Goal: Navigation & Orientation: Find specific page/section

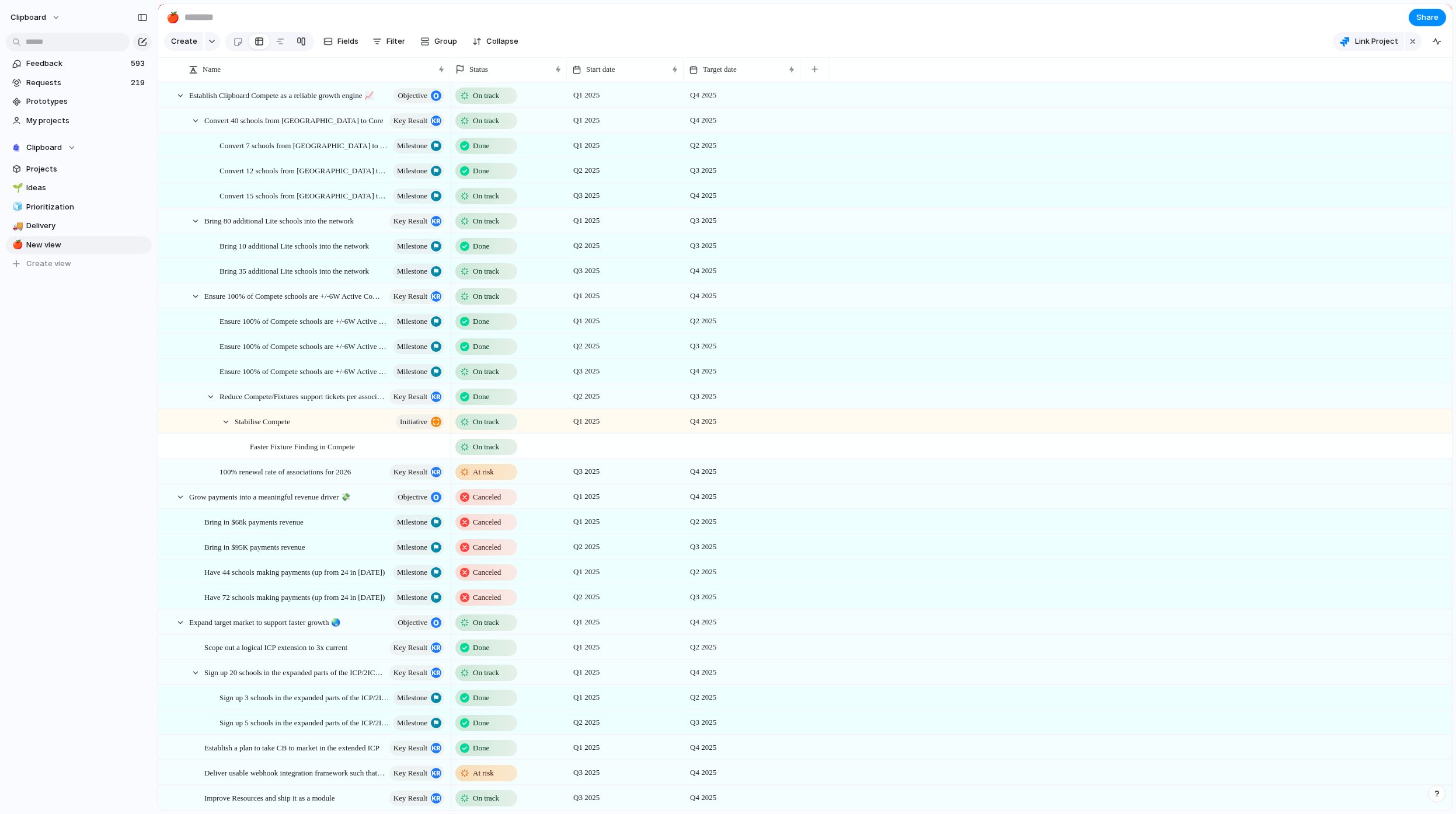
click at [303, 44] on div at bounding box center [301, 42] width 9 height 19
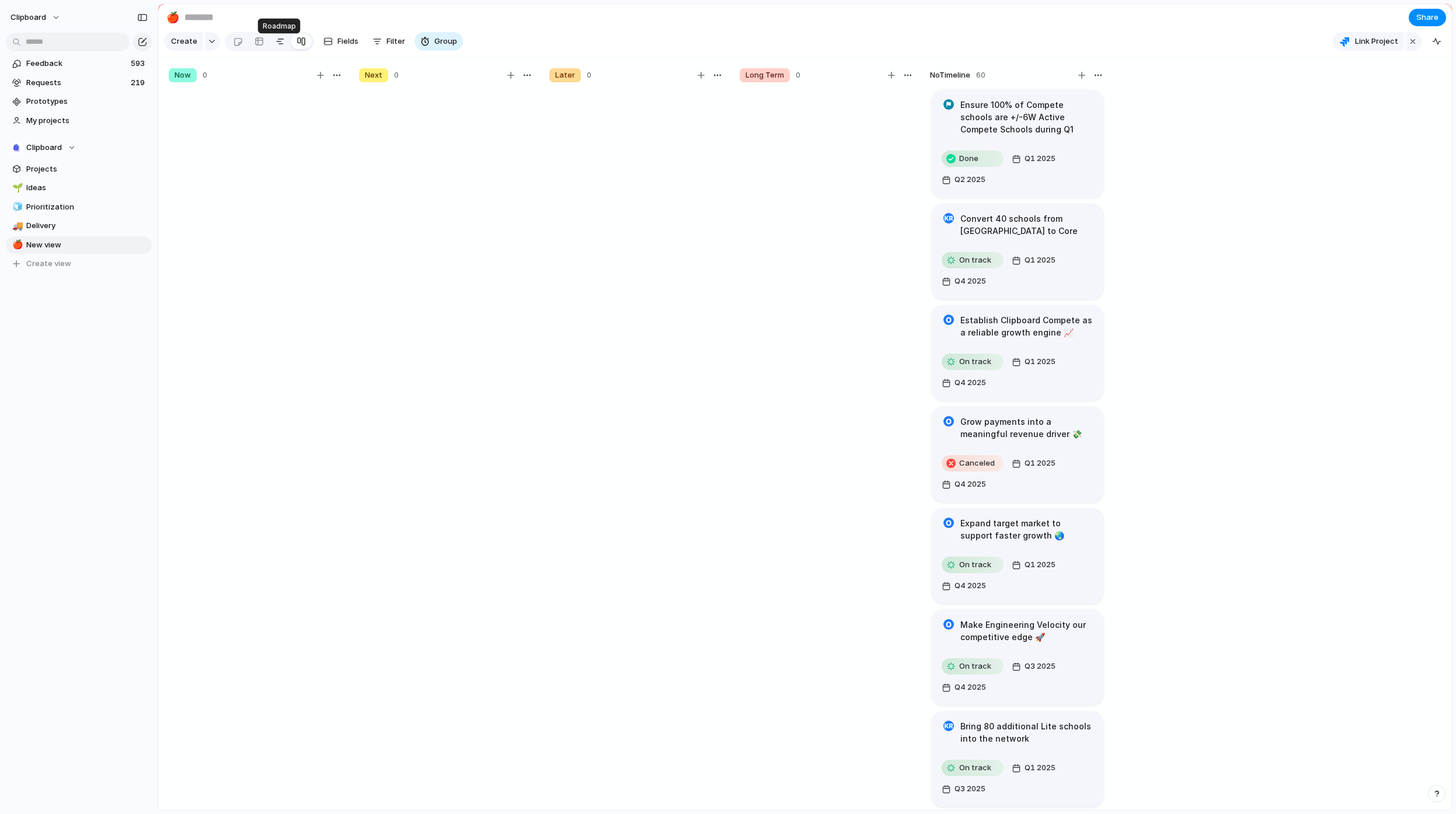
click at [276, 46] on div at bounding box center [280, 42] width 9 height 19
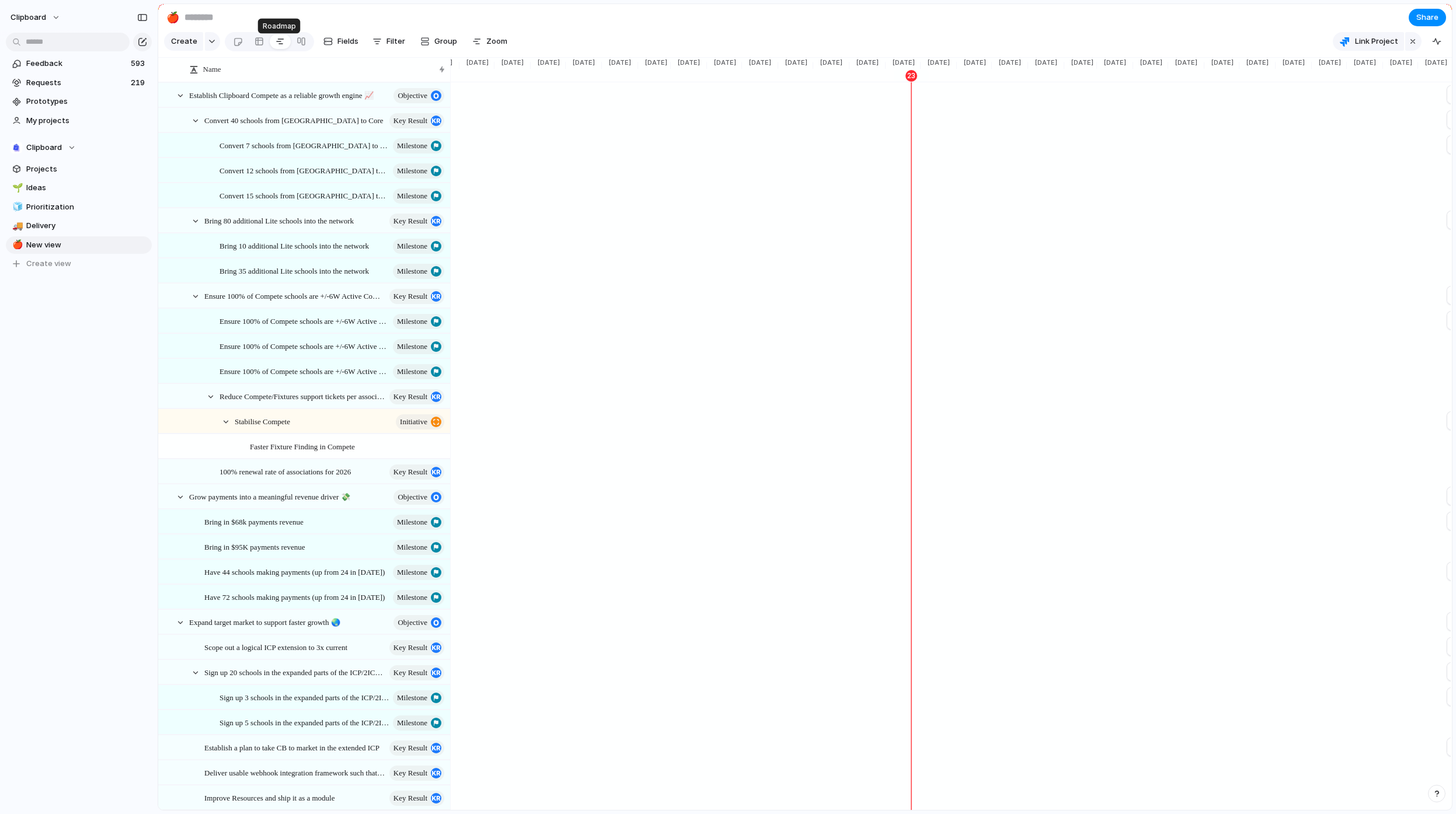
scroll to position [0, 844]
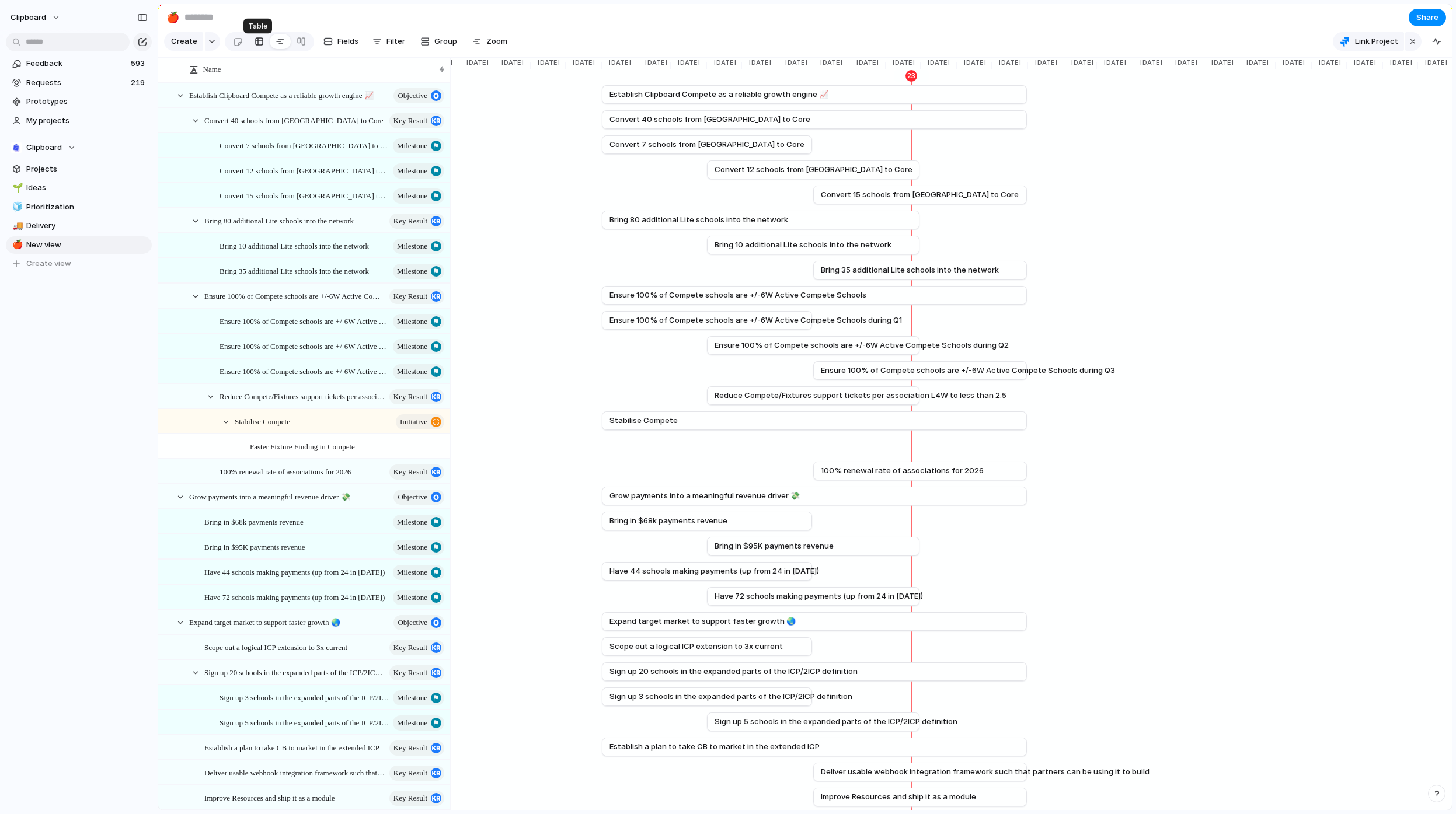
click at [263, 48] on link at bounding box center [259, 42] width 21 height 19
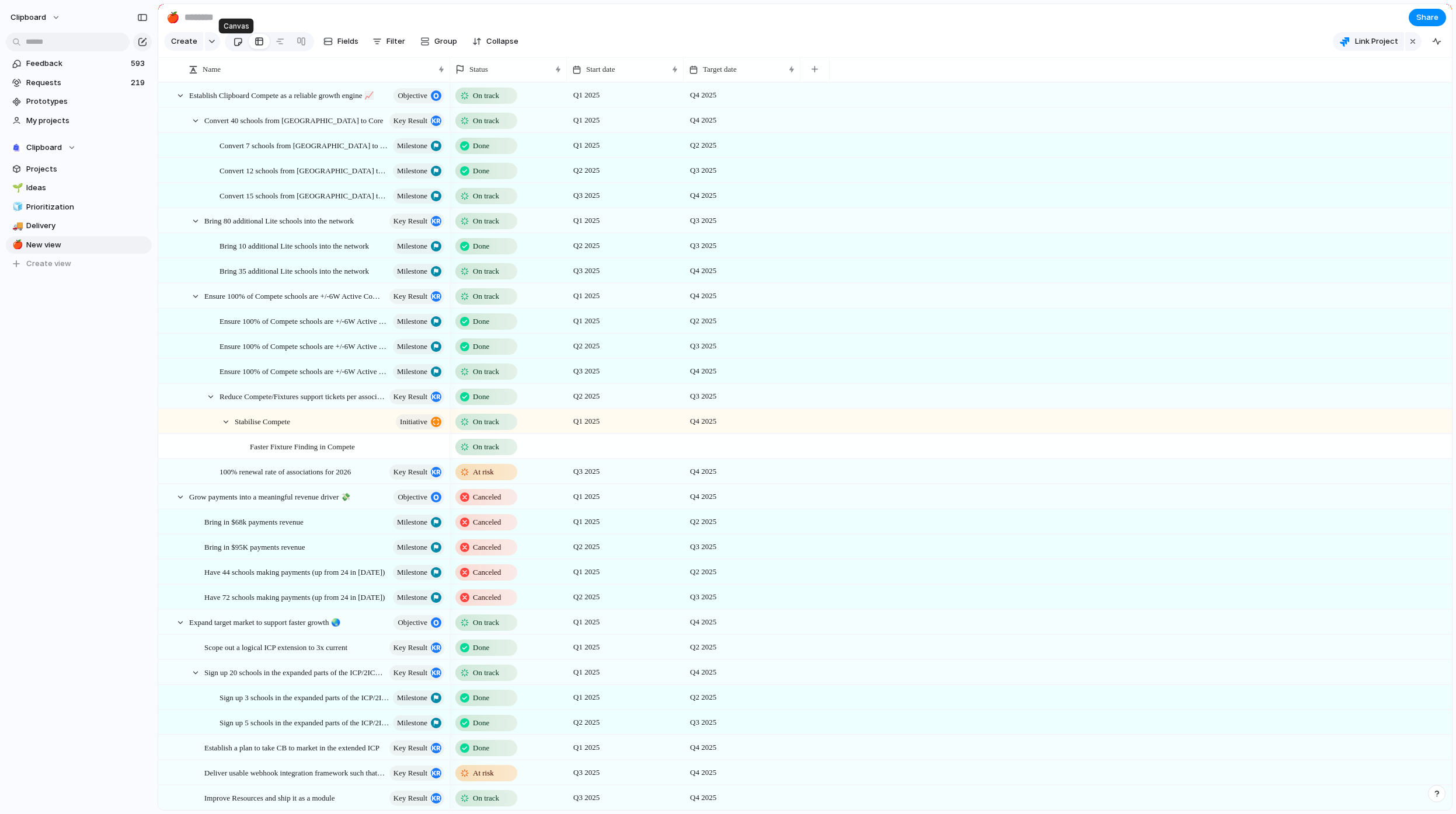
click at [233, 49] on div at bounding box center [238, 42] width 10 height 19
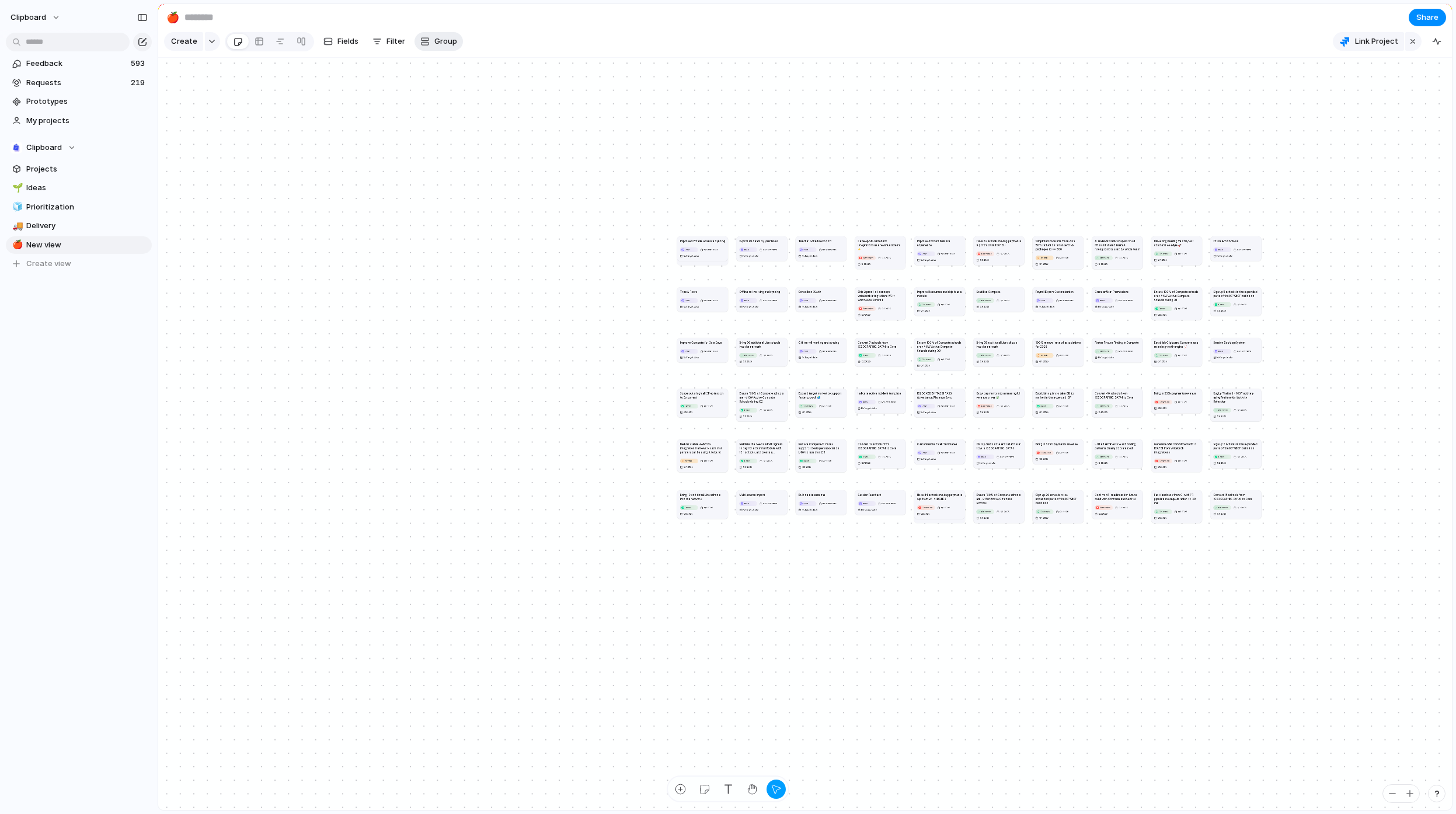
click at [452, 48] on span "Group" at bounding box center [446, 41] width 23 height 12
click at [469, 97] on li "Status" at bounding box center [463, 97] width 95 height 19
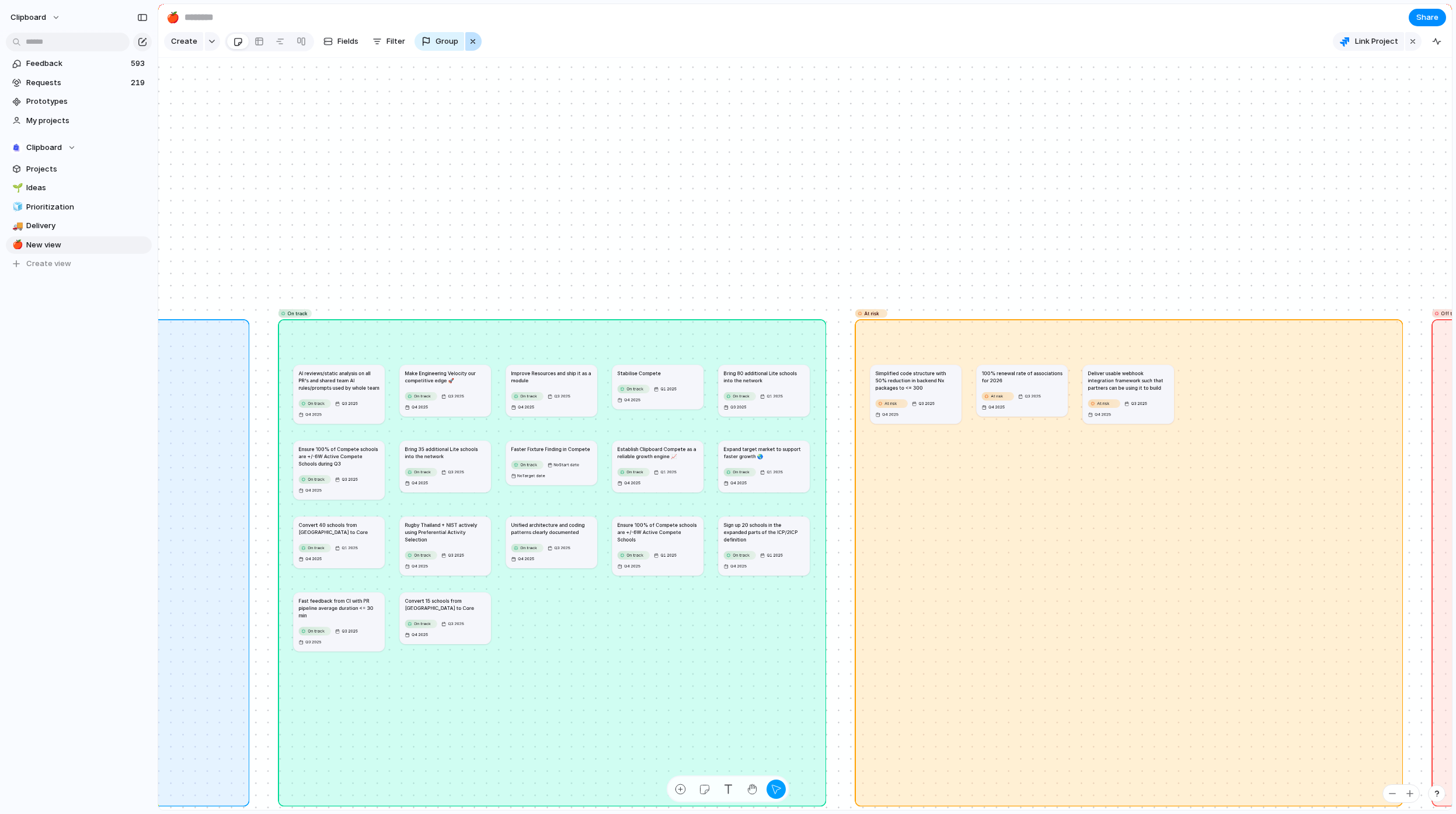
click at [470, 45] on div "button" at bounding box center [472, 41] width 9 height 14
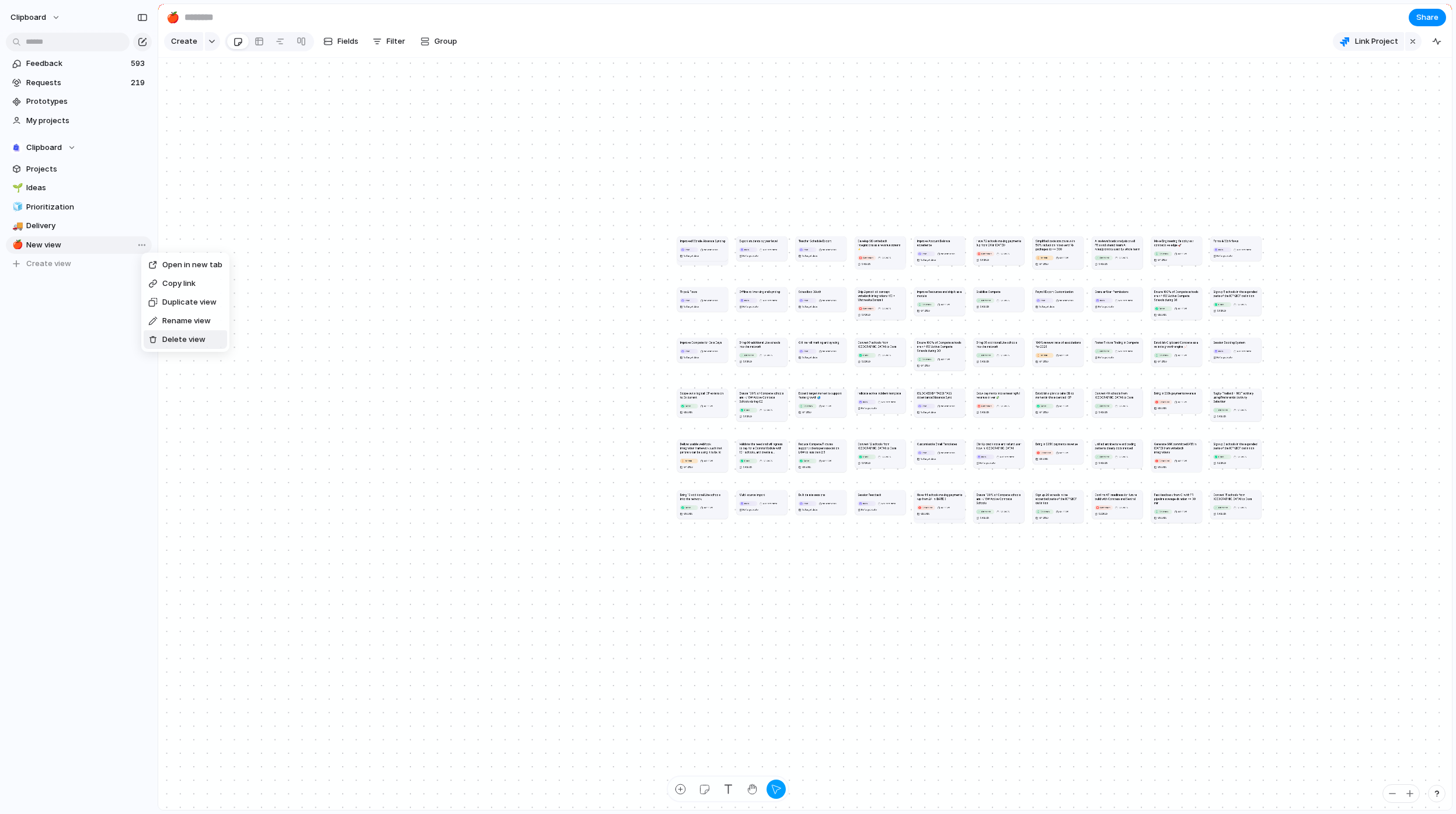
click at [177, 343] on span "Delete view" at bounding box center [184, 340] width 43 height 12
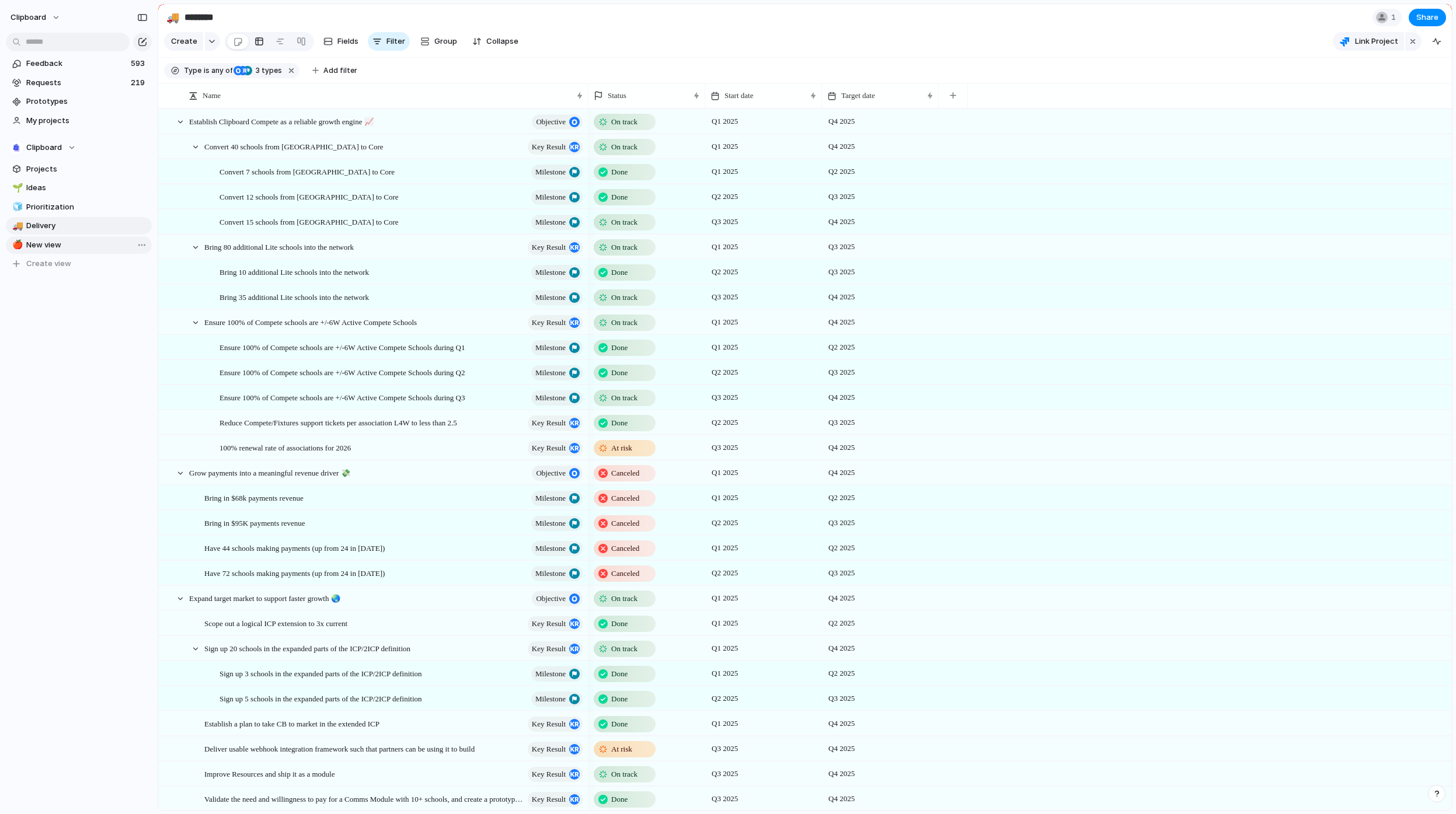
type input "********"
click at [58, 68] on span "Feedback" at bounding box center [76, 63] width 101 height 12
